Goal: Task Accomplishment & Management: Manage account settings

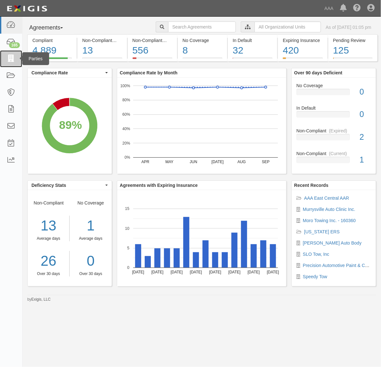
click at [12, 58] on icon at bounding box center [10, 58] width 9 height 7
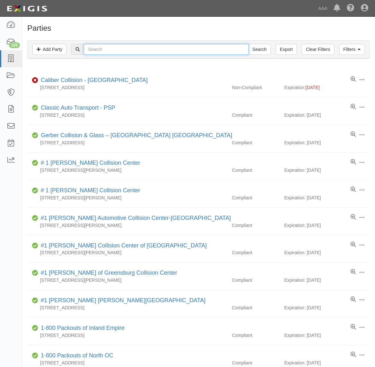
click at [134, 53] on input "text" at bounding box center [166, 49] width 165 height 11
type input "CC105653"
click at [248, 44] on input "Search" at bounding box center [259, 49] width 22 height 11
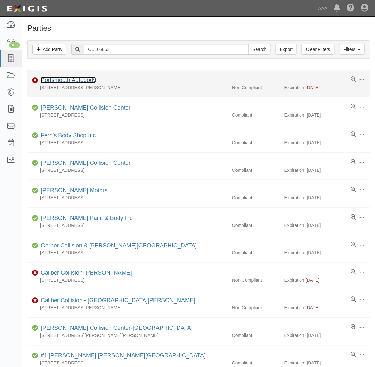
click at [86, 81] on link "Portsmouth Autobody" at bounding box center [68, 80] width 55 height 6
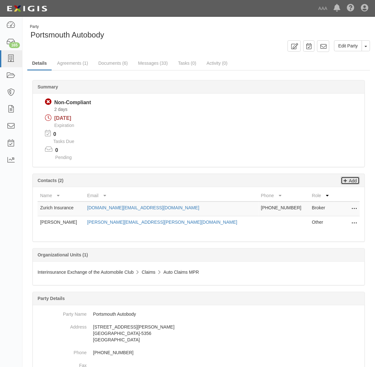
click at [346, 180] on icon at bounding box center [346, 180] width 4 height 6
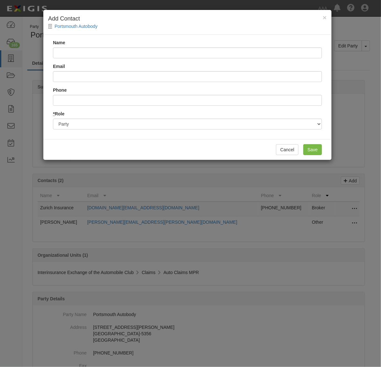
click at [113, 53] on input "Name" at bounding box center [187, 53] width 269 height 11
type input "[PERSON_NAME]"
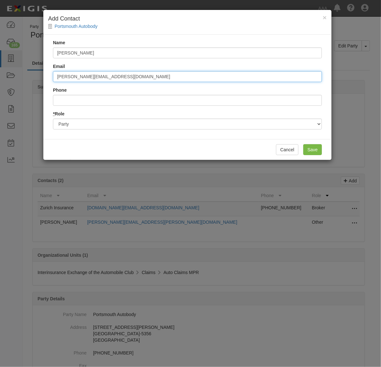
type input "[PERSON_NAME][EMAIL_ADDRESS][DOMAIN_NAME]"
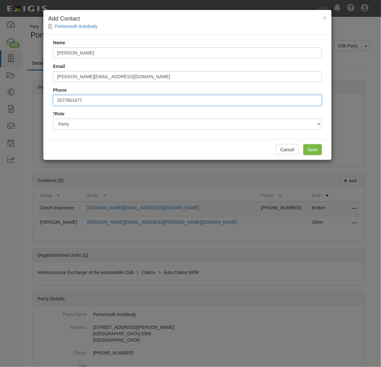
type input "2077801677"
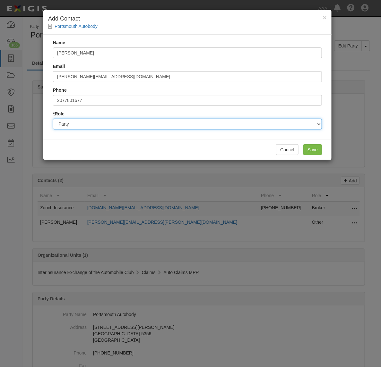
drag, startPoint x: 319, startPoint y: 121, endPoint x: 316, endPoint y: 124, distance: 3.4
click at [317, 121] on select "Party Broker Other" at bounding box center [187, 124] width 269 height 11
select select "Broker"
click at [53, 119] on select "Party Broker Other" at bounding box center [187, 124] width 269 height 11
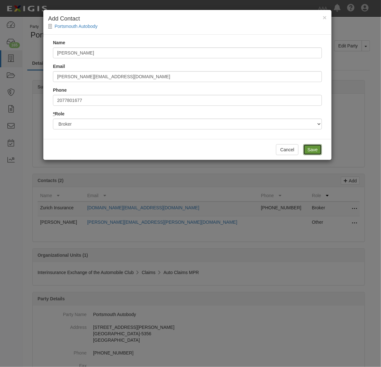
click at [309, 150] on input "Save" at bounding box center [312, 149] width 19 height 11
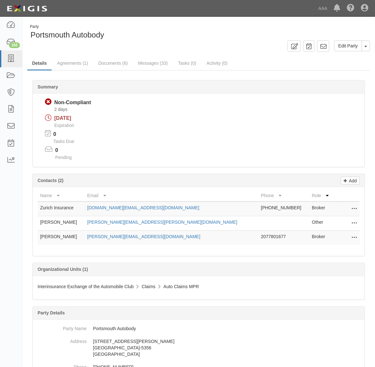
click at [354, 207] on icon at bounding box center [354, 209] width 5 height 8
click at [346, 219] on link "Delete" at bounding box center [331, 219] width 51 height 12
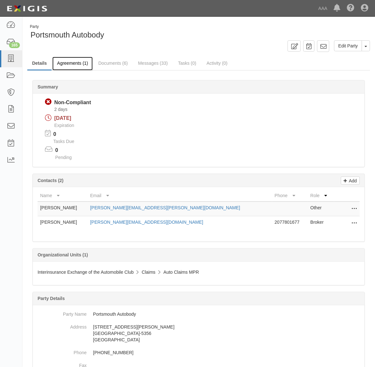
click at [79, 63] on link "Agreements (1)" at bounding box center [72, 64] width 40 height 14
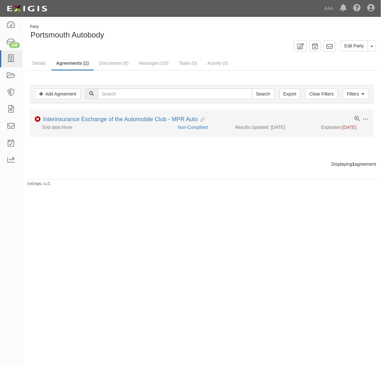
click at [121, 116] on li "Toggle Agreement Dropdown Edit Log activity Add task Send message Archive Non-C…" at bounding box center [202, 123] width 344 height 27
click at [122, 119] on link "Interinsurance Exchange of the Automobile Club - MPR Auto" at bounding box center [120, 119] width 155 height 6
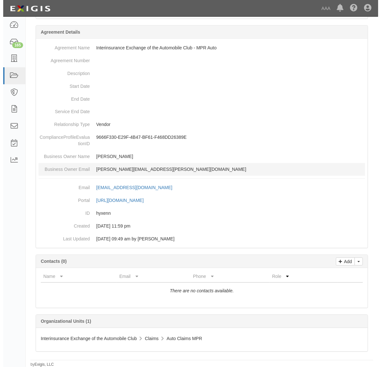
scroll to position [145, 0]
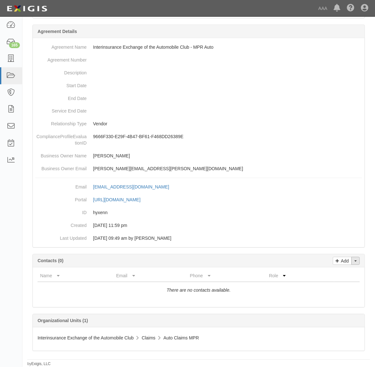
click at [355, 259] on button "Toggle Contact Dropdown" at bounding box center [355, 261] width 8 height 8
click at [337, 273] on link "Change contacts" at bounding box center [334, 273] width 51 height 8
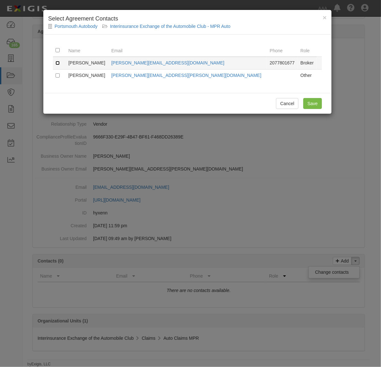
click at [56, 63] on input "checkbox" at bounding box center [58, 63] width 4 height 4
checkbox input "true"
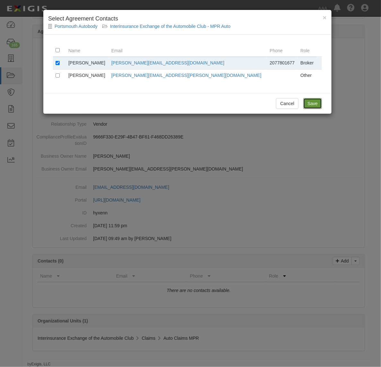
click at [315, 105] on input "Save" at bounding box center [312, 103] width 19 height 11
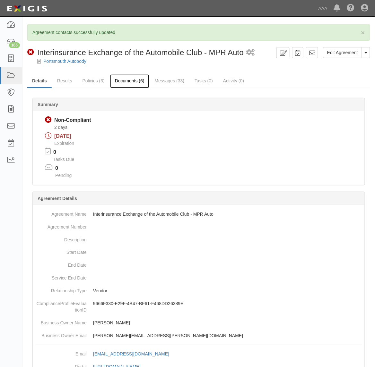
click at [125, 81] on link "Documents (6)" at bounding box center [129, 81] width 39 height 14
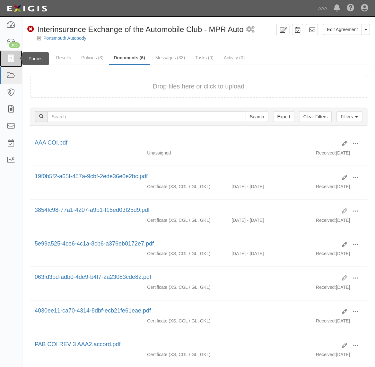
click at [18, 59] on link at bounding box center [11, 58] width 22 height 17
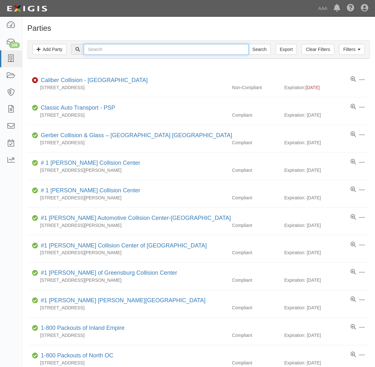
click at [95, 49] on input "text" at bounding box center [166, 49] width 165 height 11
type input "Rick ball"
click at [248, 44] on input "Search" at bounding box center [259, 49] width 22 height 11
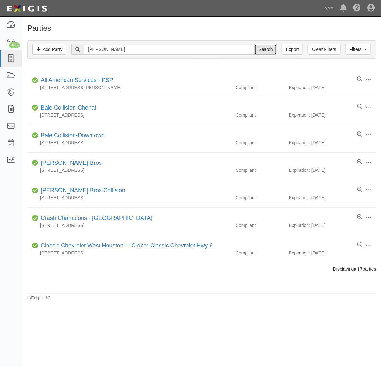
click at [269, 49] on input "Search" at bounding box center [266, 49] width 22 height 11
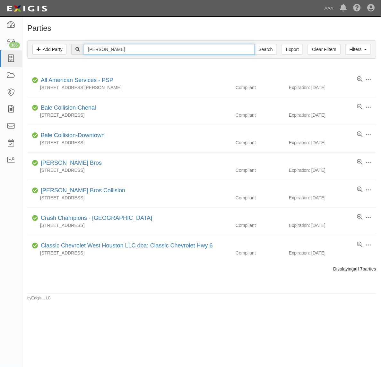
click at [126, 48] on input "[PERSON_NAME]" at bounding box center [169, 49] width 171 height 11
type input "CC91408"
click at [255, 44] on input "Search" at bounding box center [266, 49] width 22 height 11
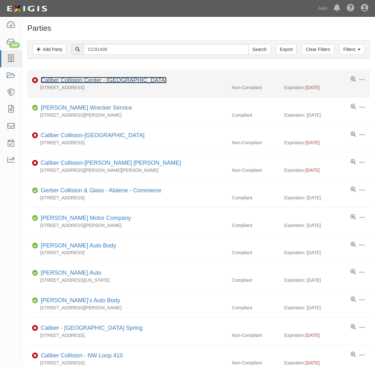
click at [101, 80] on link "Caliber Collision Center - Newport Center" at bounding box center [104, 80] width 126 height 6
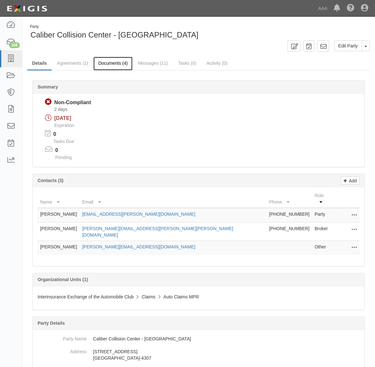
click at [106, 63] on link "Documents (4)" at bounding box center [112, 64] width 39 height 14
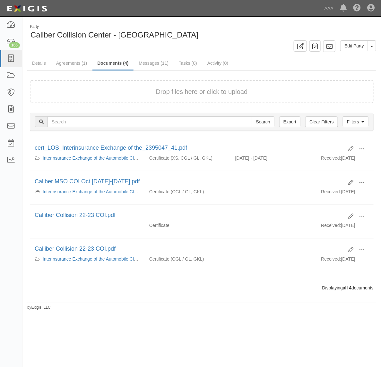
click at [146, 91] on div "Drop files here or click to upload" at bounding box center [202, 91] width 330 height 9
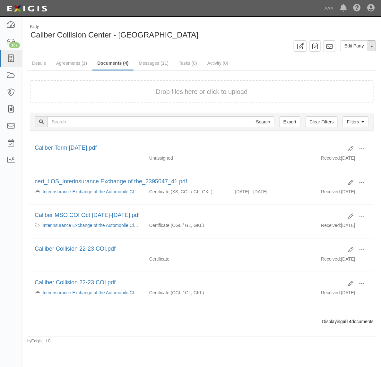
click at [369, 47] on button "Toggle Party Dropdown" at bounding box center [372, 45] width 8 height 11
click at [339, 67] on link "Archive Party" at bounding box center [350, 66] width 51 height 8
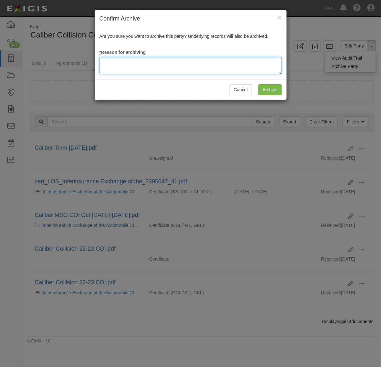
click at [128, 71] on textarea at bounding box center [190, 65] width 182 height 17
type textarea "Station Terminated"
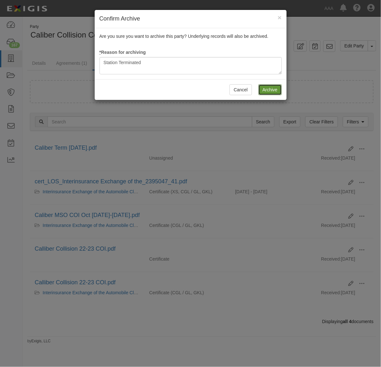
click at [272, 92] on input "Archive" at bounding box center [269, 89] width 23 height 11
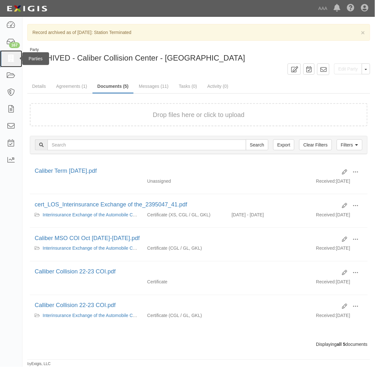
drag, startPoint x: 15, startPoint y: 58, endPoint x: 26, endPoint y: 61, distance: 10.6
click at [15, 58] on link at bounding box center [11, 58] width 22 height 17
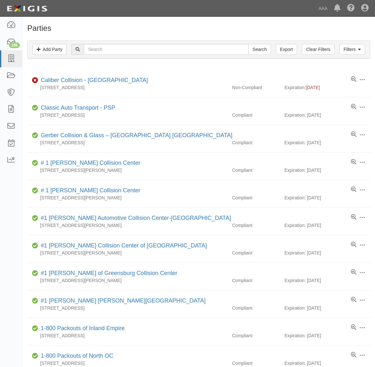
click at [124, 51] on input "text" at bounding box center [166, 49] width 165 height 11
type input "[PERSON_NAME]"
click at [248, 44] on input "Search" at bounding box center [259, 49] width 22 height 11
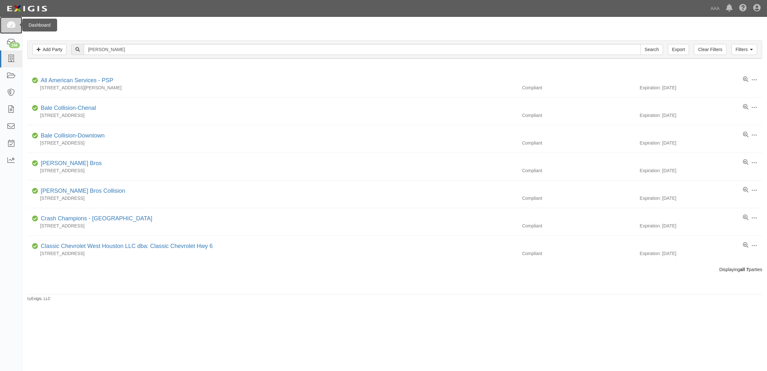
click at [14, 24] on icon at bounding box center [10, 25] width 9 height 7
